Goal: Task Accomplishment & Management: Manage account settings

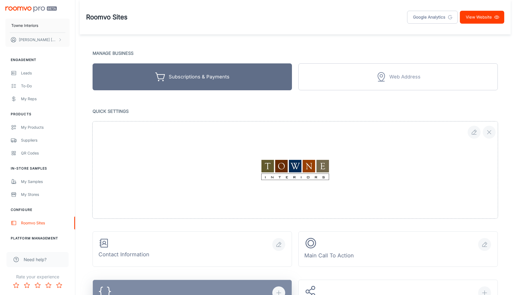
scroll to position [278, 0]
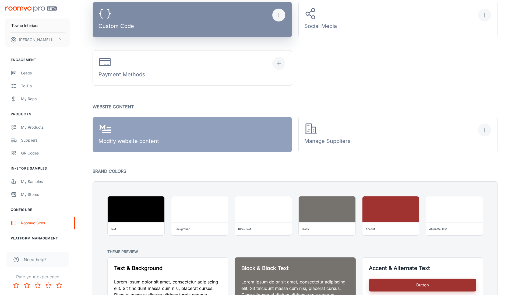
click at [141, 35] on button "Custom Code" at bounding box center [191, 19] width 199 height 35
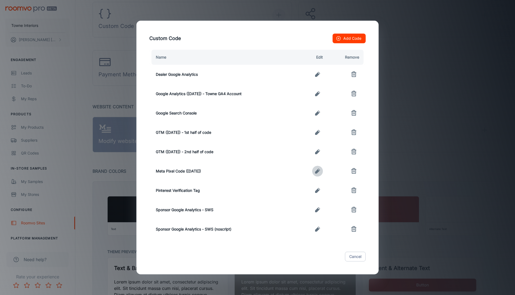
click at [317, 171] on icon "button" at bounding box center [317, 171] width 5 height 5
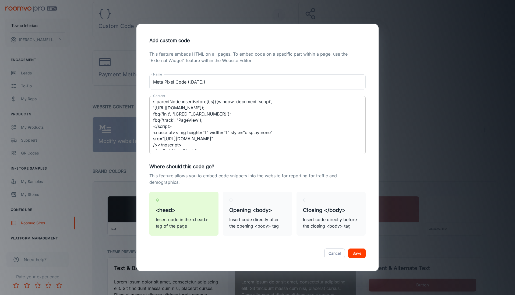
scroll to position [56, 0]
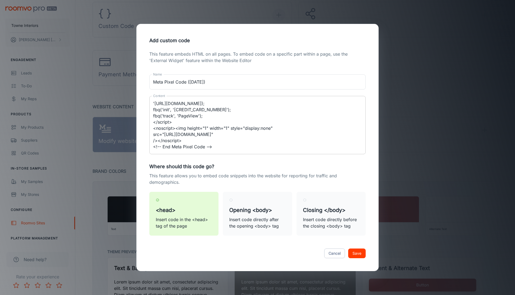
click at [208, 115] on textarea "<!-- Meta Pixel Code --> <script> !function(f,b,e,v,n,t,s) {if(f.fbq)return;n=f…" at bounding box center [257, 125] width 209 height 49
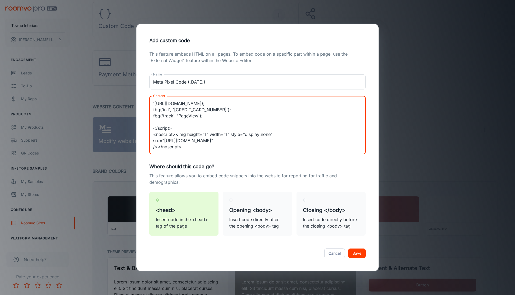
paste textarea "fbq('track')"
drag, startPoint x: 173, startPoint y: 123, endPoint x: 185, endPoint y: 130, distance: 13.5
click at [174, 123] on textarea "<!-- Meta Pixel Code --> <script> !function(f,b,e,v,n,t,s) {if(f.fbq)return;n=f…" at bounding box center [257, 125] width 209 height 49
paste textarea "AddToCart"
drag, startPoint x: 176, startPoint y: 121, endPoint x: 200, endPoint y: 128, distance: 24.4
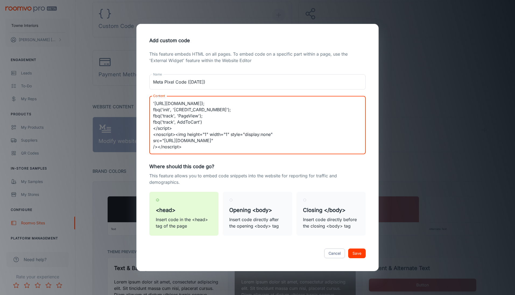
click at [178, 121] on textarea "<!-- Meta Pixel Code --> <script> !function(f,b,e,v,n,t,s) {if(f.fbq)return;n=f…" at bounding box center [257, 125] width 209 height 49
click at [207, 121] on textarea "<!-- Meta Pixel Code --> <script> !function(f,b,e,v,n,t,s) {if(f.fbq)return;n=f…" at bounding box center [257, 125] width 209 height 49
click at [205, 122] on textarea "<!-- Meta Pixel Code --> <script> !function(f,b,e,v,n,t,s) {if(f.fbq)return;n=f…" at bounding box center [257, 125] width 209 height 49
paste textarea "AddToCart"
drag, startPoint x: 204, startPoint y: 122, endPoint x: 150, endPoint y: 122, distance: 53.5
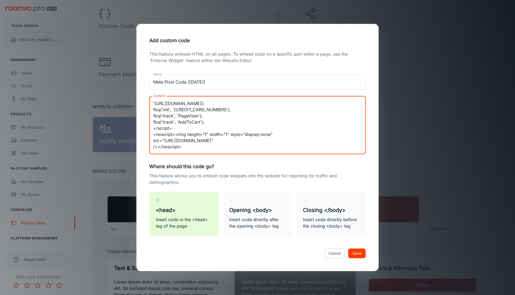
click at [150, 122] on div "<!-- Meta Pixel Code --> <script> !function(f,b,e,v,n,t,s) {if(f.fbq)return;n=f…" at bounding box center [257, 125] width 216 height 58
click at [208, 122] on textarea "<!-- Meta Pixel Code --> <script> !function(f,b,e,v,n,t,s) {if(f.fbq)return;n=f…" at bounding box center [257, 125] width 209 height 49
paste textarea "fbq('track', 'AddToCart');"
drag, startPoint x: 199, startPoint y: 128, endPoint x: 178, endPoint y: 129, distance: 20.4
click at [177, 129] on textarea "<!-- Meta Pixel Code --> <script> !function(f,b,e,v,n,t,s) {if(f.fbq)return;n=f…" at bounding box center [257, 125] width 209 height 49
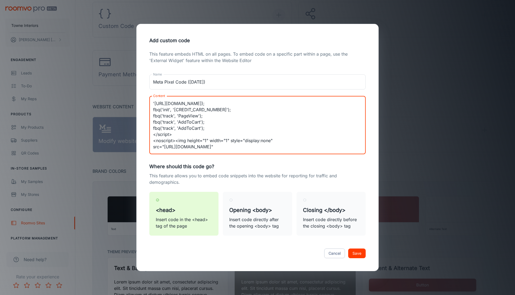
paste textarea "Search"
drag, startPoint x: 200, startPoint y: 128, endPoint x: 150, endPoint y: 127, distance: 50.3
click at [150, 127] on div "<!-- Meta Pixel Code --> <script> !function(f,b,e,v,n,t,s) {if(f.fbq)return;n=f…" at bounding box center [257, 125] width 216 height 58
click at [204, 125] on textarea "<!-- Meta Pixel Code --> <script> !function(f,b,e,v,n,t,s) {if(f.fbq)return;n=f…" at bounding box center [257, 125] width 209 height 49
paste textarea "fbq('track', 'Search');"
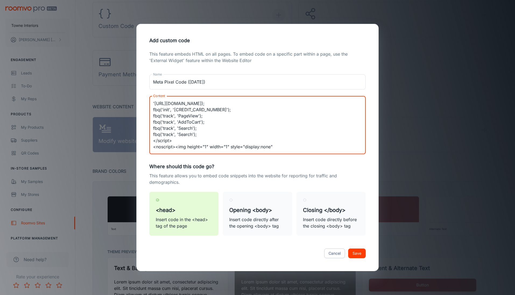
drag, startPoint x: 177, startPoint y: 134, endPoint x: 192, endPoint y: 135, distance: 14.8
click at [192, 135] on textarea "<!-- Meta Pixel Code --> <script> !function(f,b,e,v,n,t,s) {if(f.fbq)return;n=f…" at bounding box center [257, 125] width 209 height 49
paste textarea "ViewContent"
drag, startPoint x: 209, startPoint y: 135, endPoint x: 147, endPoint y: 135, distance: 61.8
click at [147, 134] on div "This feature embeds HTML on all pages. To embed code on a specific part within …" at bounding box center [257, 146] width 229 height 191
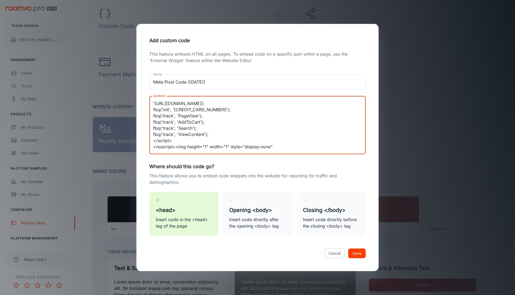
click at [228, 135] on textarea "<!-- Meta Pixel Code --> <script> !function(f,b,e,v,n,t,s) {if(f.fbq)return;n=f…" at bounding box center [257, 125] width 209 height 49
paste textarea "fbq('track', 'ViewContent');"
drag, startPoint x: 207, startPoint y: 133, endPoint x: 215, endPoint y: 138, distance: 9.3
click at [207, 133] on textarea "<!-- Meta Pixel Code --> <script> !function(f,b,e,v,n,t,s) {if(f.fbq)return;n=f…" at bounding box center [257, 125] width 209 height 49
drag, startPoint x: 178, startPoint y: 140, endPoint x: 216, endPoint y: 155, distance: 41.0
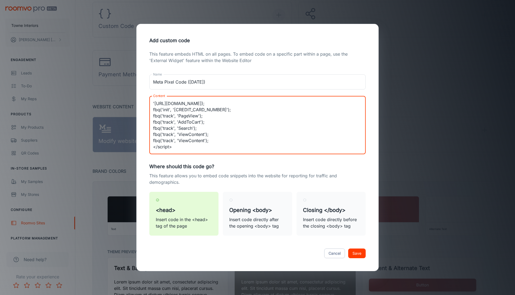
click at [203, 141] on textarea "<!-- Meta Pixel Code --> <script> !function(f,b,e,v,n,t,s) {if(f.fbq)return;n=f…" at bounding box center [257, 125] width 209 height 49
paste textarea "Contac"
drag, startPoint x: 199, startPoint y: 141, endPoint x: 146, endPoint y: 141, distance: 53.2
click at [146, 141] on div "This feature embeds HTML on all pages. To embed code on a specific part within …" at bounding box center [257, 146] width 229 height 191
click at [219, 139] on textarea "<!-- Meta Pixel Code --> <script> !function(f,b,e,v,n,t,s) {if(f.fbq)return;n=f…" at bounding box center [257, 125] width 209 height 49
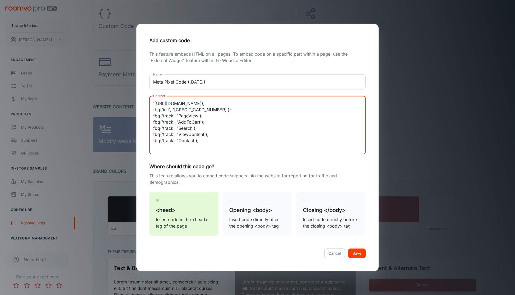
paste textarea "fbq('track', 'Contact');"
drag, startPoint x: 177, startPoint y: 146, endPoint x: 205, endPoint y: 126, distance: 33.9
click at [194, 115] on textarea "<!-- Meta Pixel Code --> <script> !function(f,b,e,v,n,t,s) {if(f.fbq)return;n=f…" at bounding box center [257, 125] width 209 height 49
paste textarea "mpleteRegistration"
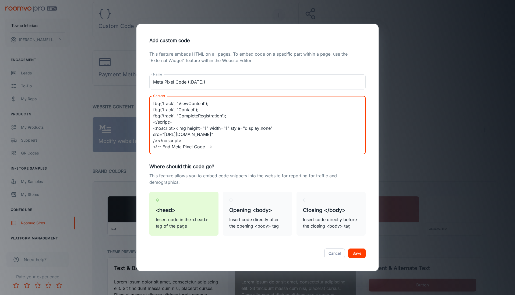
drag, startPoint x: 226, startPoint y: 116, endPoint x: 146, endPoint y: 114, distance: 80.7
click at [146, 114] on div "This feature embeds HTML on all pages. To embed code on a specific part within …" at bounding box center [257, 146] width 229 height 191
click at [246, 116] on textarea "<!-- Meta Pixel Code --> <script> !function(f,b,e,v,n,t,s) {if(f.fbq)return;n=f…" at bounding box center [257, 125] width 209 height 49
paste textarea "fbq('track', 'CompleteRegistration');"
drag, startPoint x: 178, startPoint y: 122, endPoint x: 221, endPoint y: 122, distance: 42.5
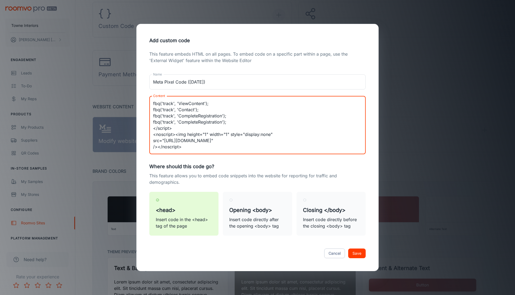
click at [221, 122] on textarea "<!-- Meta Pixel Code --> <script> !function(f,b,e,v,n,t,s) {if(f.fbq)return;n=f…" at bounding box center [257, 125] width 209 height 49
paste textarea "FindLoc"
drag, startPoint x: 208, startPoint y: 120, endPoint x: 151, endPoint y: 120, distance: 57.0
click at [151, 120] on div "<!-- Meta Pixel Code --> <script> !function(f,b,e,v,n,t,s) {if(f.fbq)return;n=f…" at bounding box center [257, 125] width 216 height 58
click at [216, 124] on textarea "<!-- Meta Pixel Code --> <script> !function(f,b,e,v,n,t,s) {if(f.fbq)return;n=f…" at bounding box center [257, 125] width 209 height 49
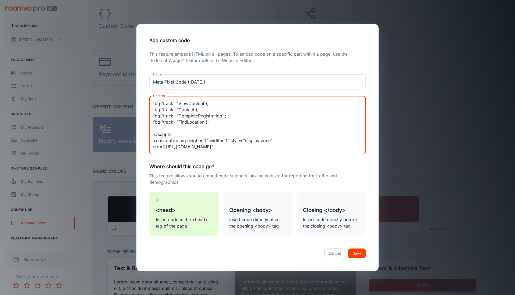
paste textarea "fbq('track', 'FindLocation');"
drag, startPoint x: 177, startPoint y: 130, endPoint x: 203, endPoint y: 130, distance: 25.5
click at [203, 130] on textarea "<!-- Meta Pixel Code --> <script> !function(f,b,e,v,n,t,s) {if(f.fbq)return;n=f…" at bounding box center [257, 125] width 209 height 49
paste textarea "Lead"
drag, startPoint x: 192, startPoint y: 128, endPoint x: 150, endPoint y: 127, distance: 41.9
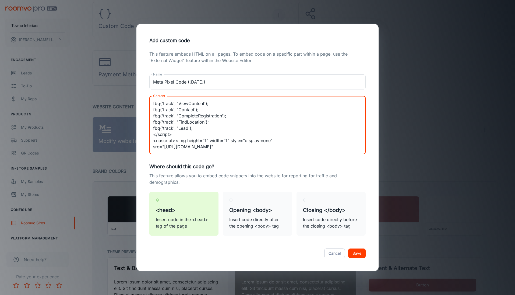
click at [150, 127] on div "<!-- Meta Pixel Code --> <script> !function(f,b,e,v,n,t,s) {if(f.fbq)return;n=f…" at bounding box center [257, 125] width 216 height 58
click at [219, 128] on textarea "<!-- Meta Pixel Code --> <script> !function(f,b,e,v,n,t,s) {if(f.fbq)return;n=f…" at bounding box center [257, 125] width 209 height 49
paste textarea "fbq('track', 'Lead');"
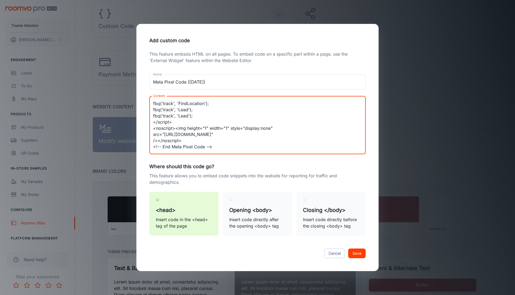
drag, startPoint x: 178, startPoint y: 116, endPoint x: 212, endPoint y: 162, distance: 57.5
click at [187, 116] on textarea "<!-- Meta Pixel Code --> <script> !function(f,b,e,v,n,t,s) {if(f.fbq)return;n=f…" at bounding box center [257, 125] width 209 height 49
paste textarea "Purchase"
type textarea "<!-- Meta Pixel Code --> <script> !function(f,b,e,v,n,t,s) {if(f.fbq)return;n=f…"
click at [196, 81] on input "Meta Pixel Code ([DATE])" at bounding box center [257, 81] width 216 height 15
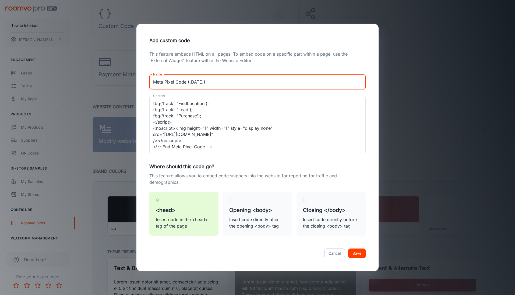
type input "Meta Pixel Code ([DATE])"
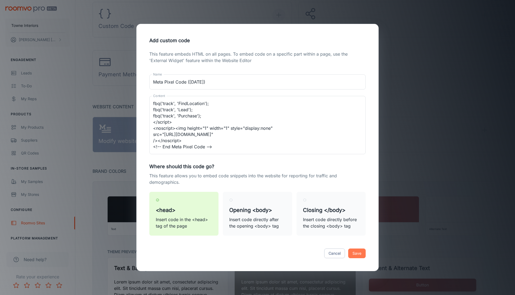
click at [351, 254] on button "Save" at bounding box center [356, 254] width 17 height 10
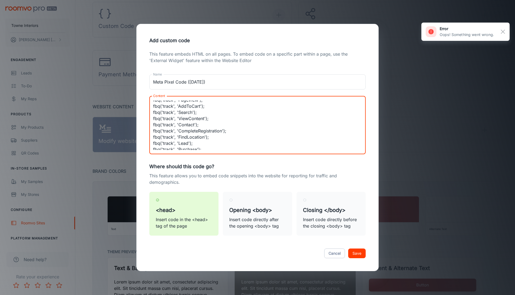
scroll to position [0, 0]
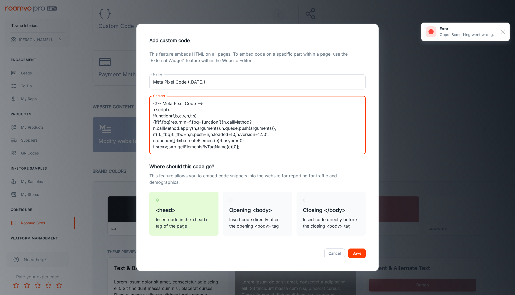
drag, startPoint x: 219, startPoint y: 147, endPoint x: 123, endPoint y: 88, distance: 112.6
click at [123, 88] on div "Add custom code This feature embeds HTML on all pages. To embed code on a speci…" at bounding box center [257, 147] width 515 height 295
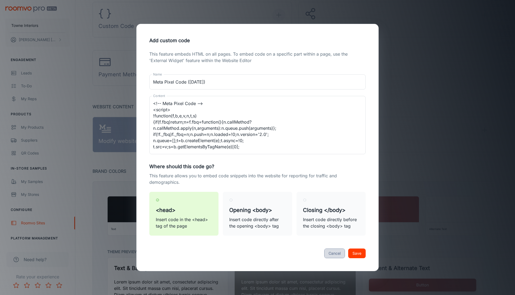
click at [327, 254] on button "Cancel" at bounding box center [334, 254] width 21 height 10
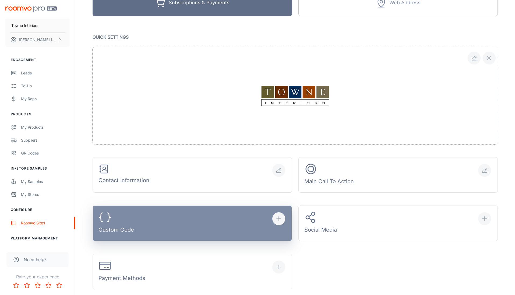
scroll to position [85, 0]
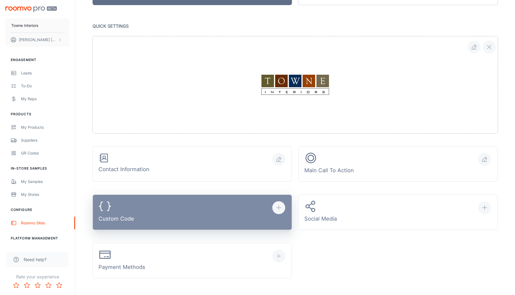
click at [205, 216] on button "Custom Code" at bounding box center [191, 212] width 199 height 35
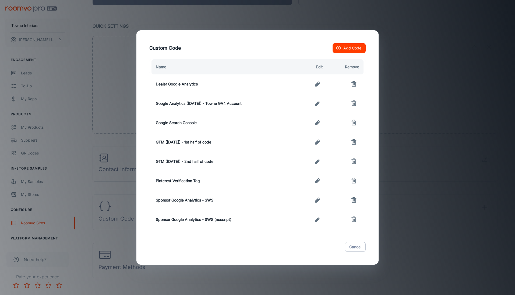
drag, startPoint x: 235, startPoint y: 240, endPoint x: 235, endPoint y: 237, distance: 3.0
click at [235, 240] on div "Cancel" at bounding box center [257, 247] width 229 height 23
drag, startPoint x: 354, startPoint y: 249, endPoint x: 344, endPoint y: 242, distance: 12.5
click at [353, 249] on button "Cancel" at bounding box center [355, 247] width 21 height 10
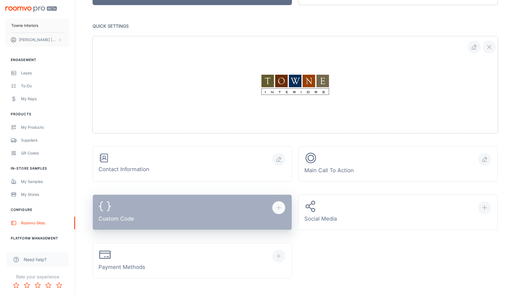
click at [150, 206] on button "Custom Code" at bounding box center [191, 212] width 199 height 35
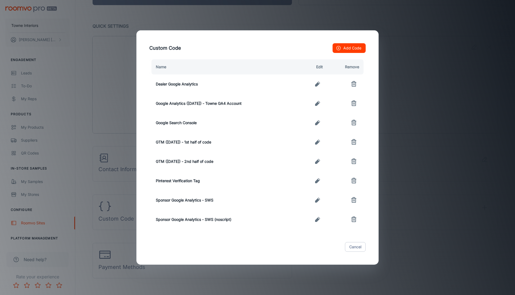
drag, startPoint x: 352, startPoint y: 250, endPoint x: 343, endPoint y: 246, distance: 9.4
click at [351, 249] on button "Cancel" at bounding box center [355, 247] width 21 height 10
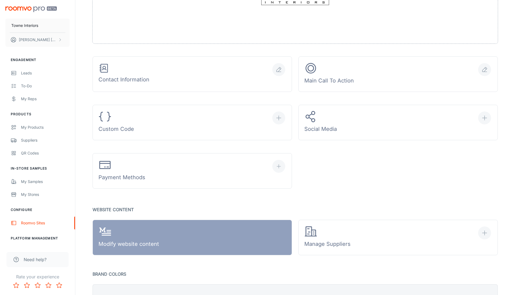
scroll to position [190, 0]
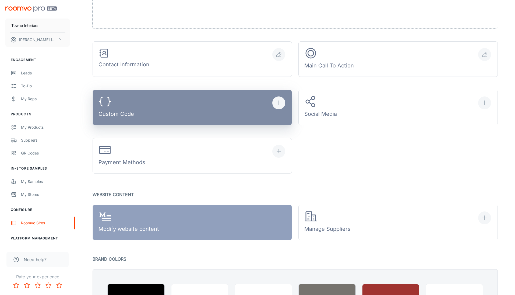
click at [147, 115] on button "Custom Code" at bounding box center [191, 107] width 199 height 35
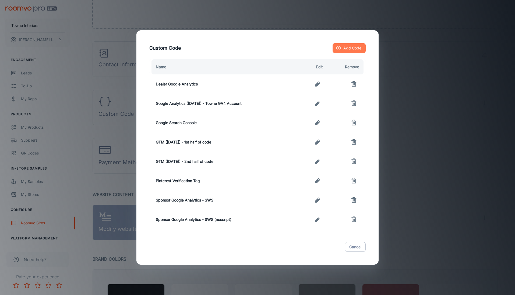
click at [350, 51] on button "Add Code" at bounding box center [348, 48] width 33 height 10
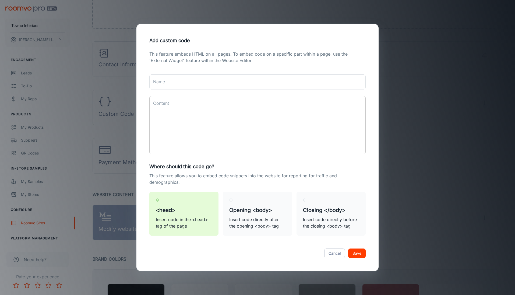
click at [157, 112] on textarea "Content" at bounding box center [257, 125] width 209 height 49
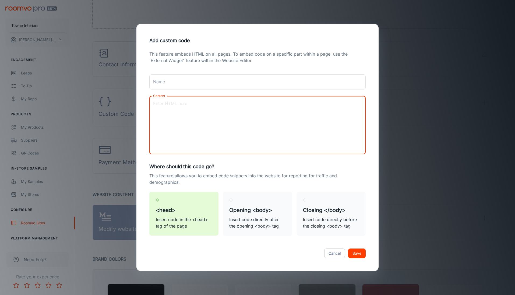
paste textarea "<!-- Meta Pixel Code --> <script> !function(f,b,e,v,n,t,s) {if(f.fbq)return;n=f…"
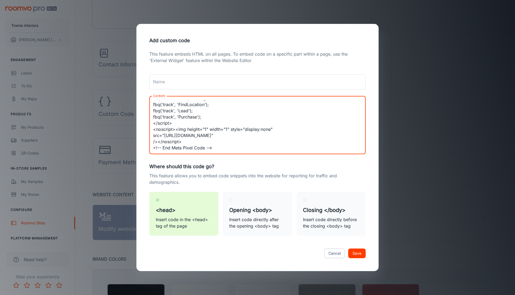
scroll to position [105, 0]
type textarea "<!-- Meta Pixel Code --> <script> !function(f,b,e,v,n,t,s) {if(f.fbq)return;n=f…"
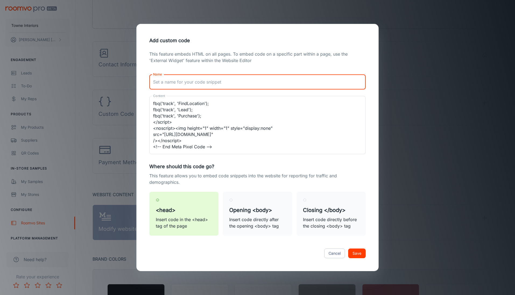
click at [174, 83] on input "Name" at bounding box center [257, 81] width 216 height 15
type input "M"
type input "e"
click at [196, 81] on input "Meta Pixel Code ([DATE])" at bounding box center [257, 81] width 216 height 15
type input "Meta Pixel Code ([DATE])"
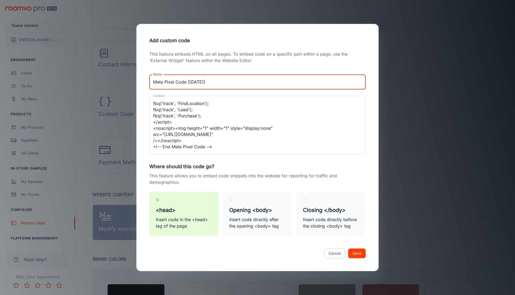
click at [356, 250] on button "Save" at bounding box center [356, 254] width 17 height 10
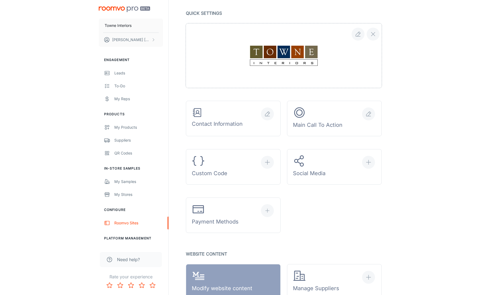
scroll to position [102, 0]
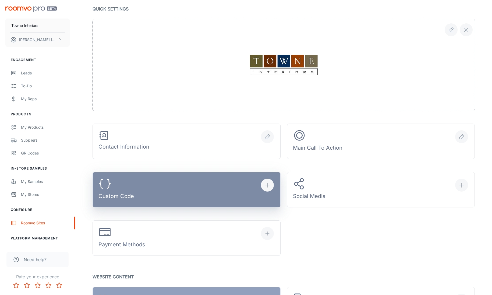
click at [184, 196] on button "Custom Code" at bounding box center [186, 189] width 188 height 35
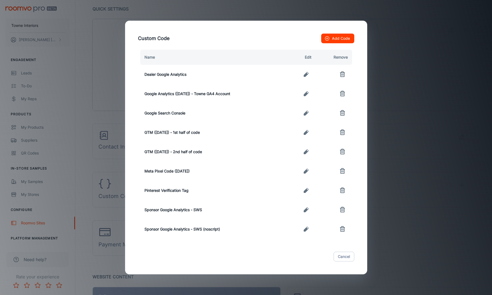
click at [305, 172] on icon "button" at bounding box center [306, 171] width 5 height 5
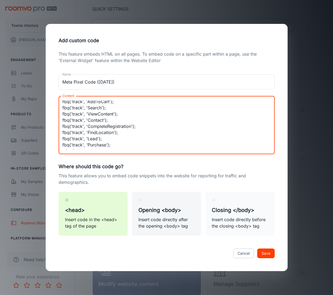
scroll to position [105, 0]
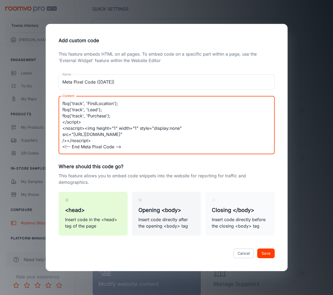
drag, startPoint x: 62, startPoint y: 103, endPoint x: 162, endPoint y: 194, distance: 135.5
click at [162, 194] on div "This feature embeds HTML on all pages. To embed code on a specific part within …" at bounding box center [166, 146] width 229 height 191
paste textarea "; "‌") fbq('init', '652295467853211'); fbq('track', 'PageView'); fbq('track', '…"
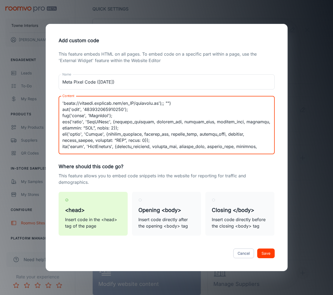
scroll to position [55, 0]
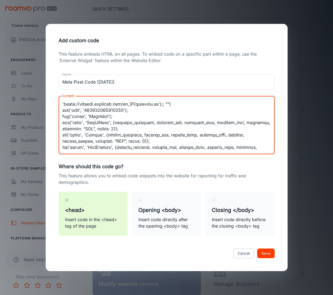
drag, startPoint x: 111, startPoint y: 122, endPoint x: 138, endPoint y: 135, distance: 30.8
click at [111, 122] on textarea "Content" at bounding box center [166, 125] width 209 height 49
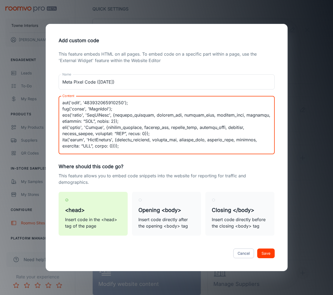
scroll to position [62, 0]
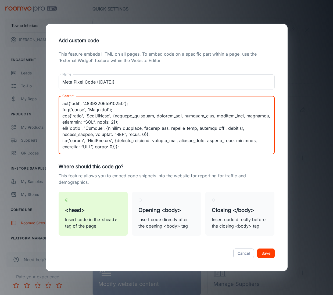
click at [115, 146] on textarea "Content" at bounding box center [166, 125] width 209 height 49
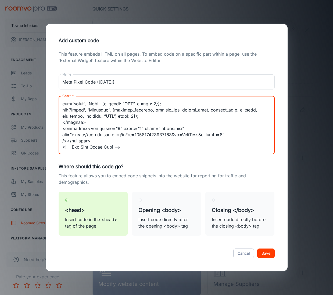
scroll to position [130, 0]
type textarea "<!-- Meta Pixel Code --> <script> !function(f,b,e,v,n,t,s) {if(f.fbq)return;n=f…"
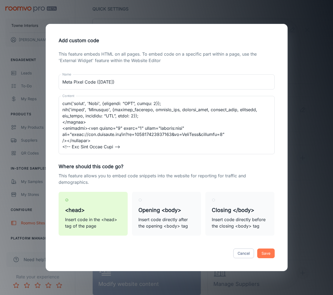
click at [261, 253] on button "Save" at bounding box center [265, 254] width 17 height 10
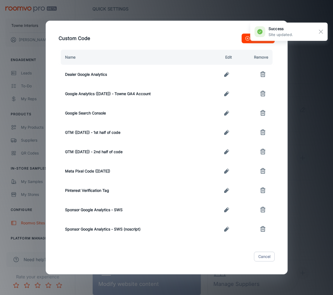
scroll to position [0, 0]
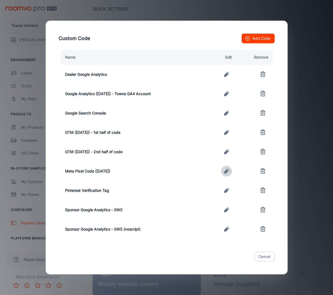
click at [228, 171] on icon "button" at bounding box center [226, 171] width 5 height 5
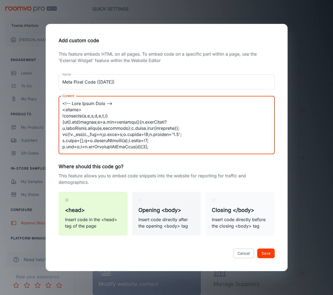
scroll to position [130, 0]
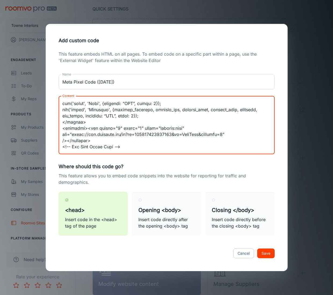
drag, startPoint x: 62, startPoint y: 103, endPoint x: 192, endPoint y: 236, distance: 185.9
click at [191, 236] on div "This feature embeds HTML on all pages. To embed code on a specific part within …" at bounding box center [166, 146] width 229 height 191
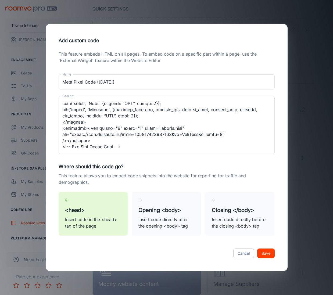
type textarea "<!-- Meta Pixel Code --> <script> !function(f,b,e,v,n,t,s) {if(f.fbq)return;n=f…"
